Goal: Transaction & Acquisition: Obtain resource

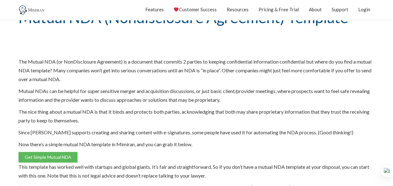
scroll to position [41, 0]
click at [43, 157] on link "Get Simple Mutual NDA" at bounding box center [47, 157] width 59 height 11
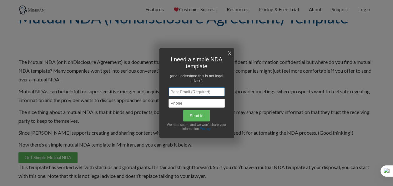
click at [200, 89] on input "text" at bounding box center [197, 91] width 56 height 9
type input "panatdalao@gmail.com"
click at [197, 105] on input "text" at bounding box center [197, 103] width 56 height 9
type input "+66968766251"
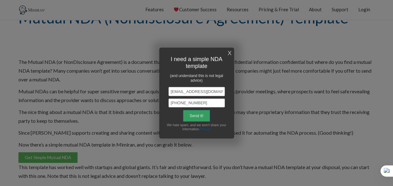
click at [196, 116] on input "Send it!" at bounding box center [196, 116] width 27 height 12
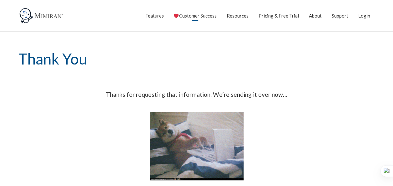
click at [200, 13] on link "Customer Success" at bounding box center [195, 16] width 43 height 16
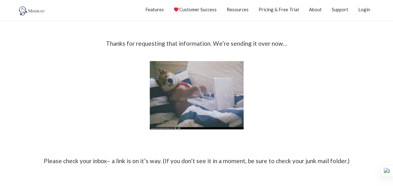
scroll to position [51, 0]
